Goal: Task Accomplishment & Management: Use online tool/utility

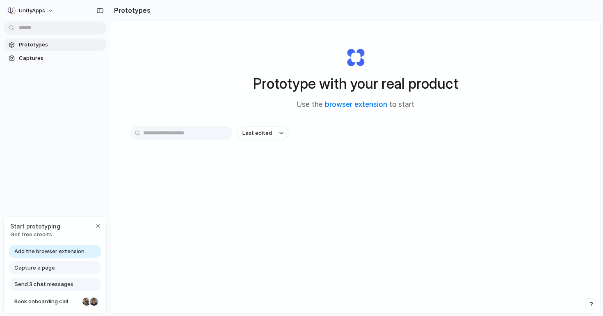
click at [156, 132] on input "text" at bounding box center [181, 133] width 103 height 14
click at [61, 268] on div "Capture a page" at bounding box center [55, 267] width 93 height 13
click at [50, 249] on span "Add the browser extension" at bounding box center [49, 251] width 70 height 8
click at [57, 53] on link "Captures" at bounding box center [55, 58] width 103 height 12
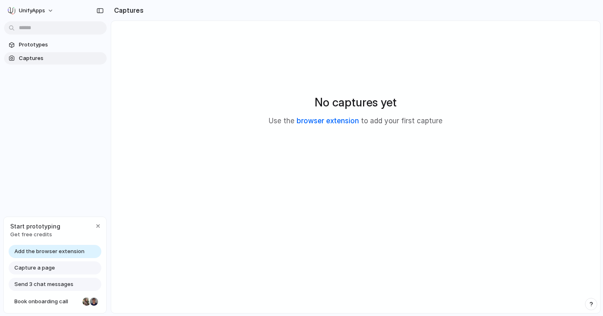
click at [313, 121] on link "browser extension" at bounding box center [328, 121] width 62 height 8
